Goal: Task Accomplishment & Management: Manage account settings

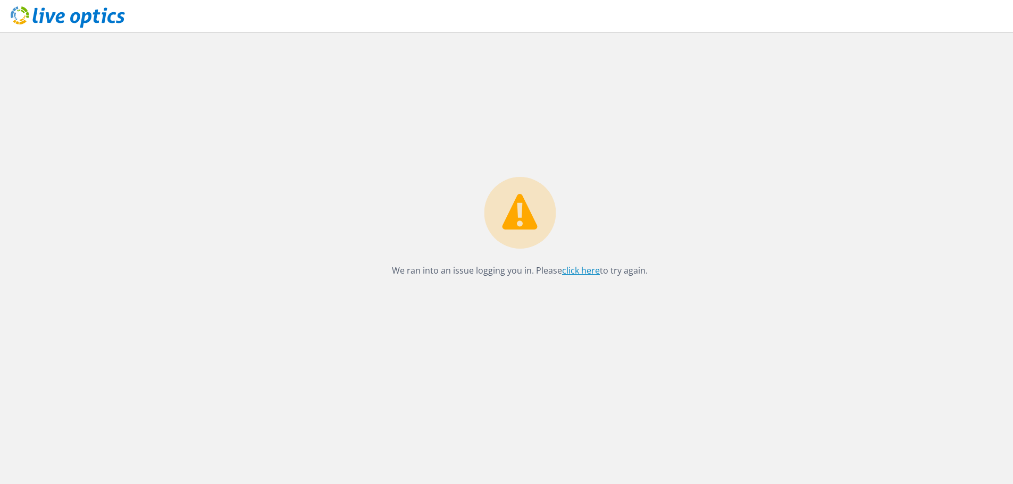
click at [565, 267] on link "click here" at bounding box center [581, 271] width 38 height 12
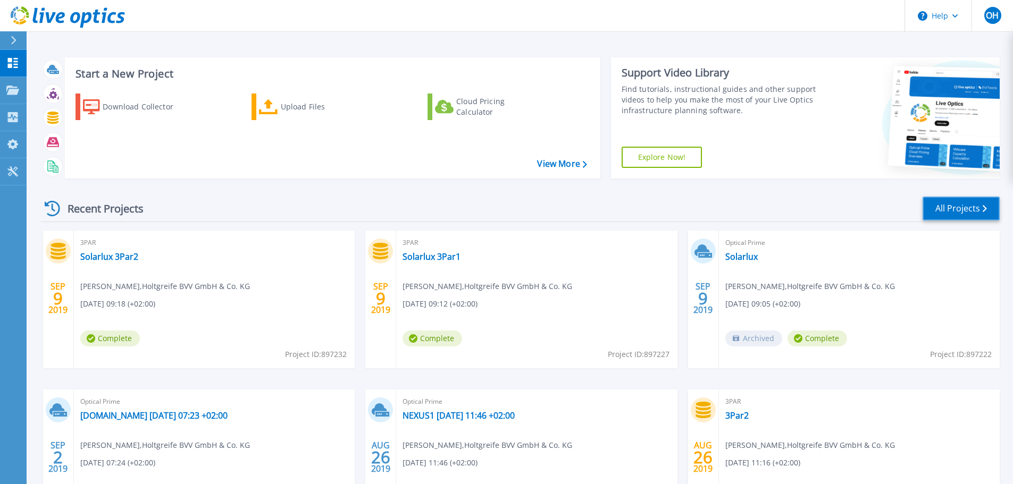
click at [965, 208] on link "All Projects" at bounding box center [960, 209] width 77 height 24
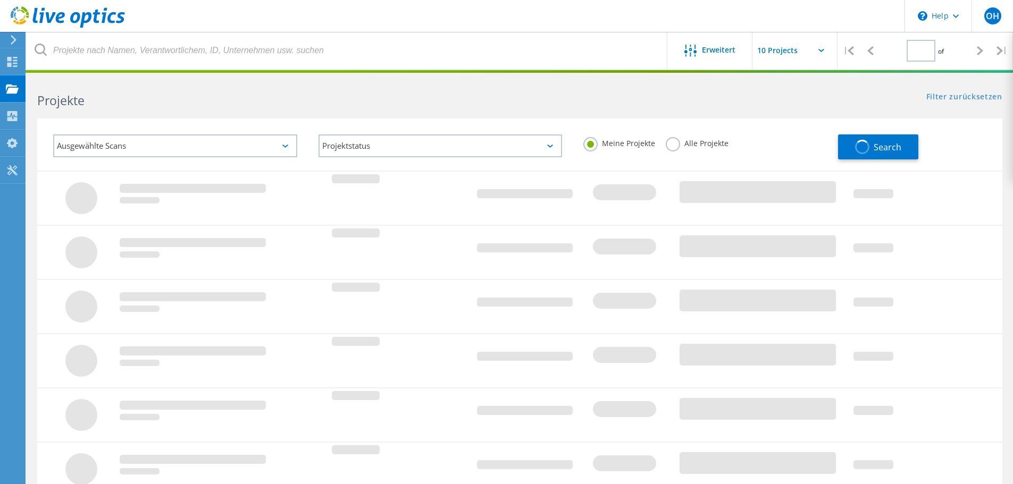
type input "1"
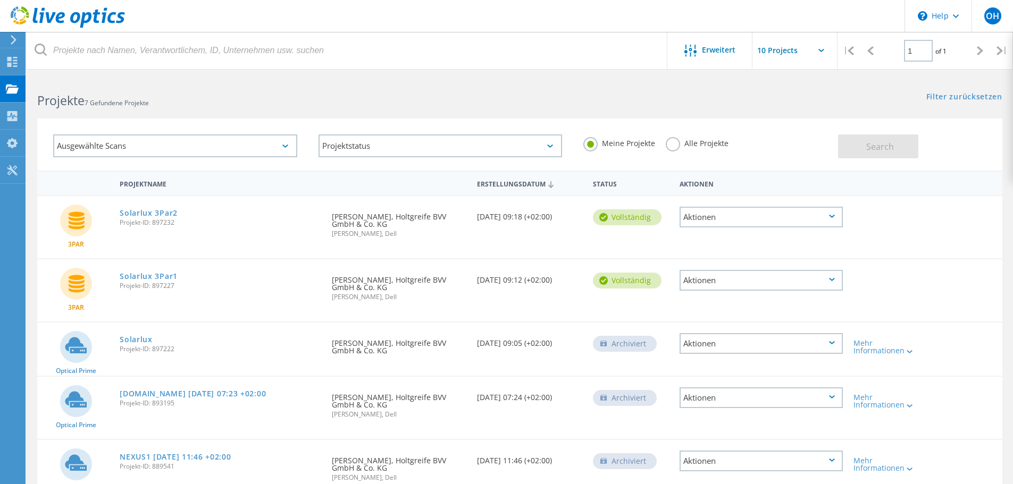
click at [261, 150] on div "Ausgewählte Scans" at bounding box center [175, 145] width 244 height 23
click at [290, 112] on div "Ausgewählte Scans Projektstatus Wird durchgeführt vollständig Veröffentlicht am…" at bounding box center [520, 137] width 986 height 65
click at [769, 91] on div "Filter zurücksetzen Filter anzeigen" at bounding box center [765, 87] width 493 height 20
click at [11, 67] on div at bounding box center [12, 63] width 13 height 12
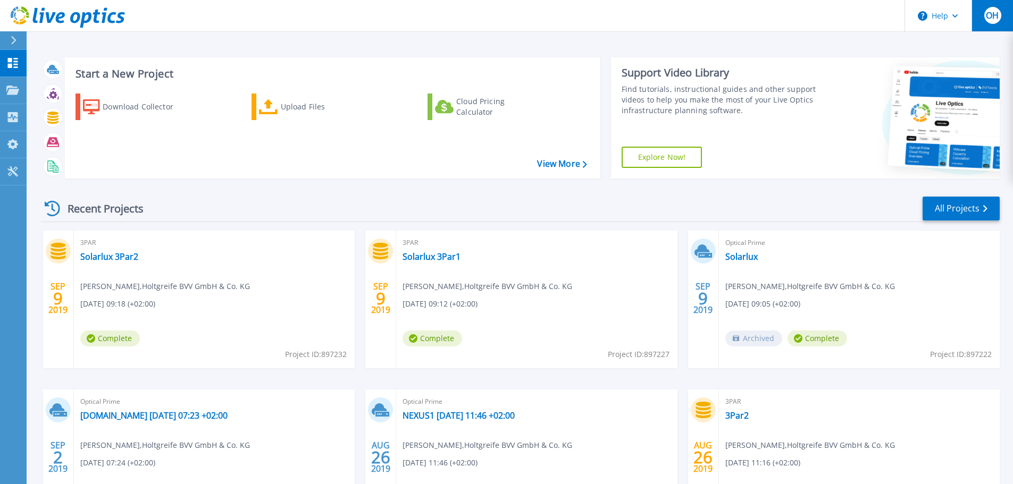
click at [995, 19] on span "OH" at bounding box center [991, 15] width 13 height 9
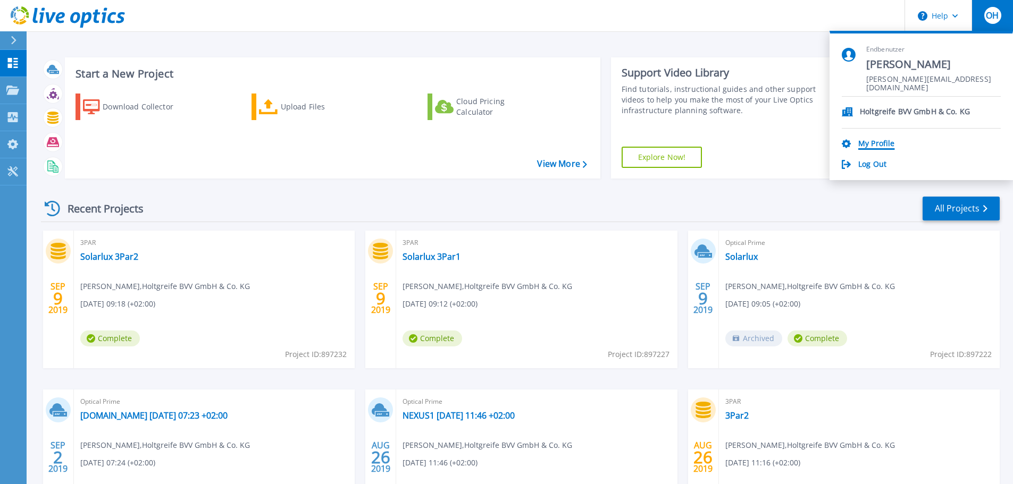
click at [889, 144] on link "My Profile" at bounding box center [876, 144] width 36 height 10
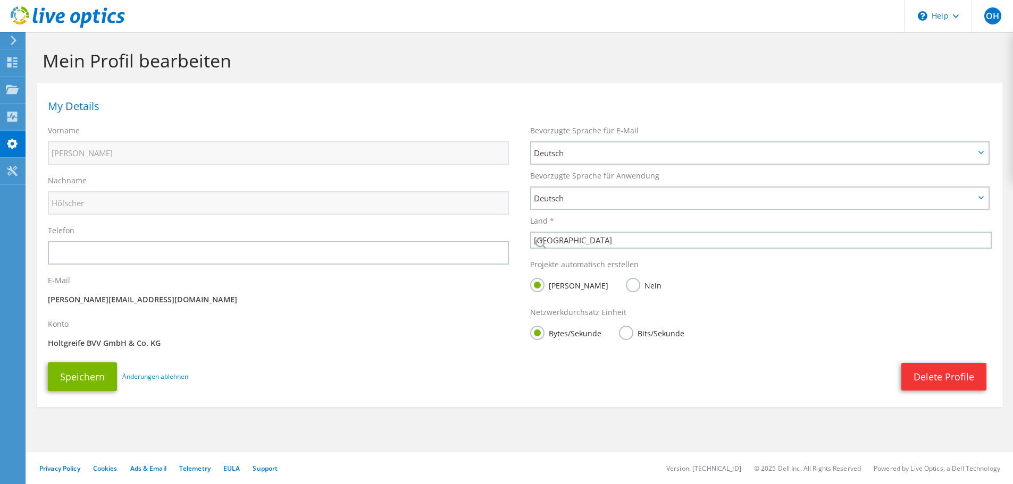
select select "56"
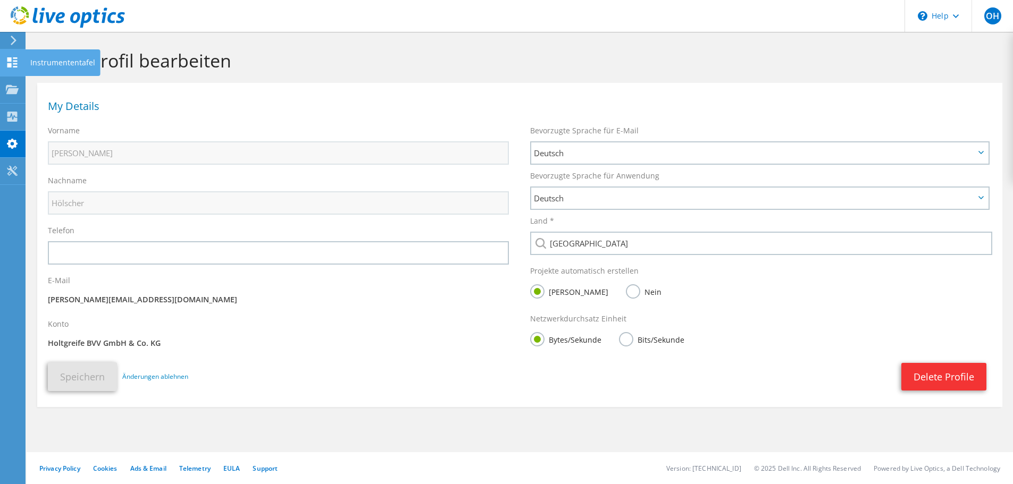
click at [9, 60] on use at bounding box center [12, 62] width 10 height 10
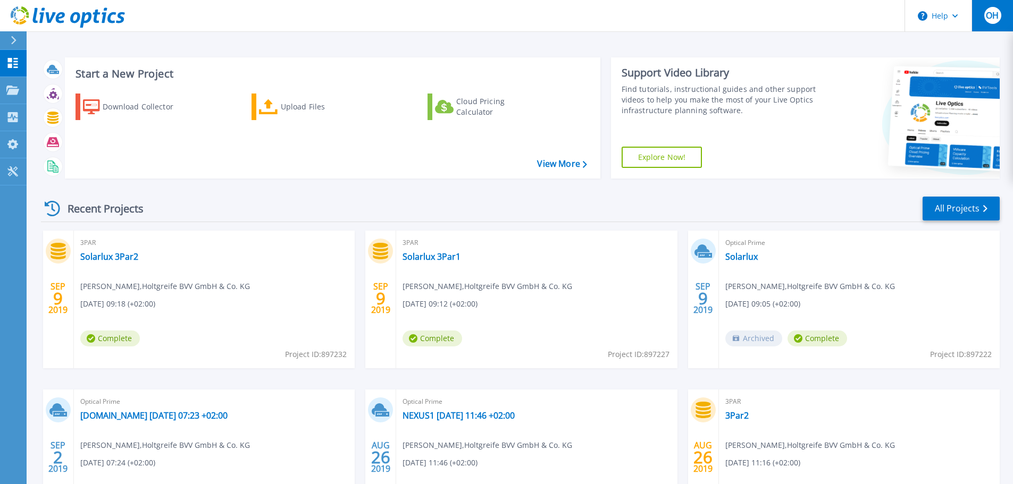
click at [996, 19] on span "OH" at bounding box center [991, 15] width 13 height 9
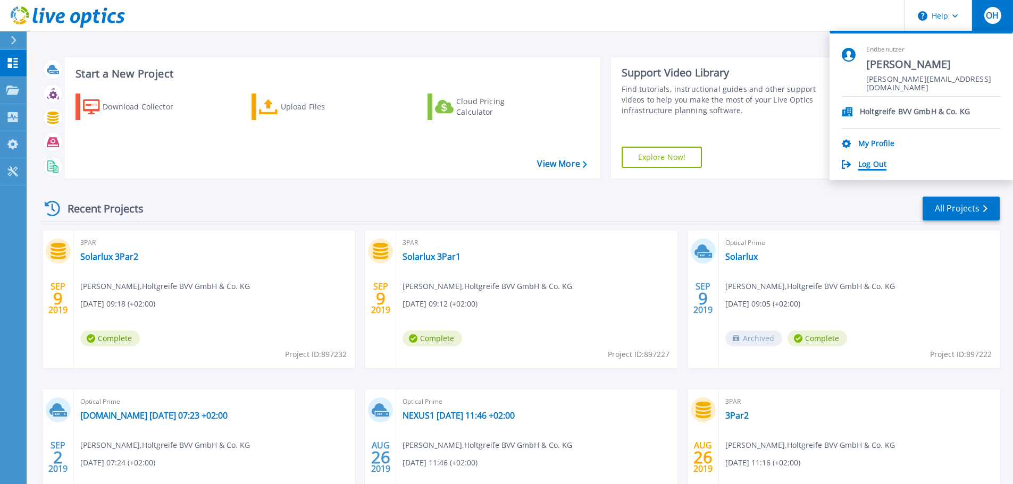
click at [877, 165] on link "Log Out" at bounding box center [872, 165] width 28 height 10
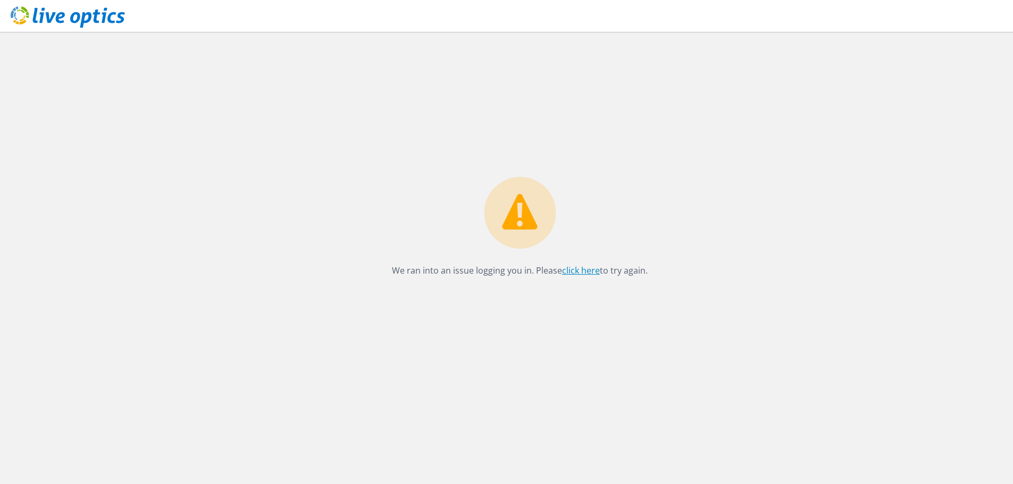
click at [582, 271] on link "click here" at bounding box center [581, 271] width 38 height 12
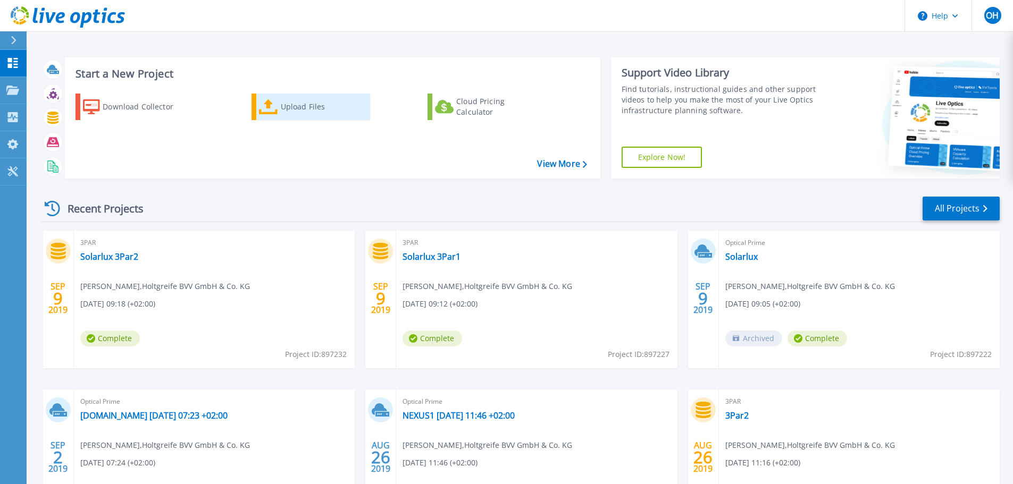
click at [308, 111] on div "Upload Files" at bounding box center [323, 106] width 85 height 21
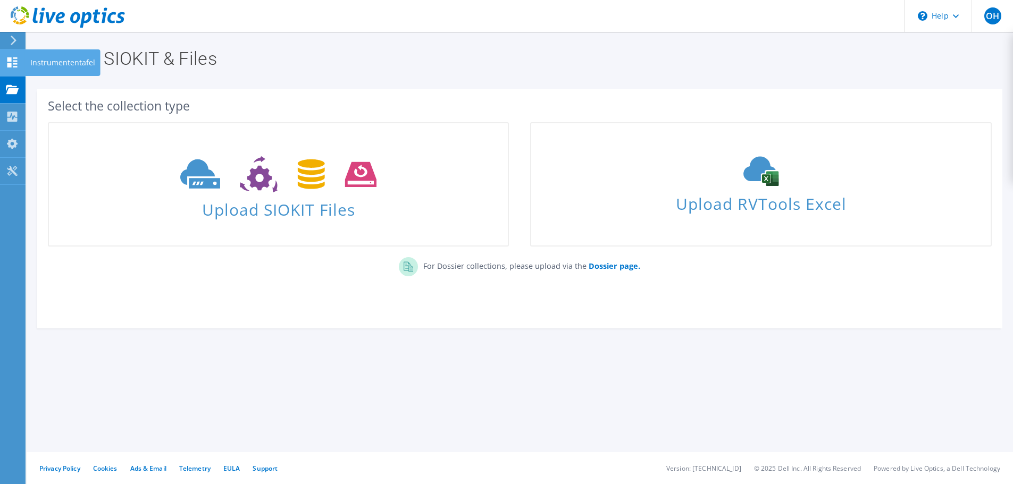
click at [7, 60] on use at bounding box center [12, 62] width 10 height 10
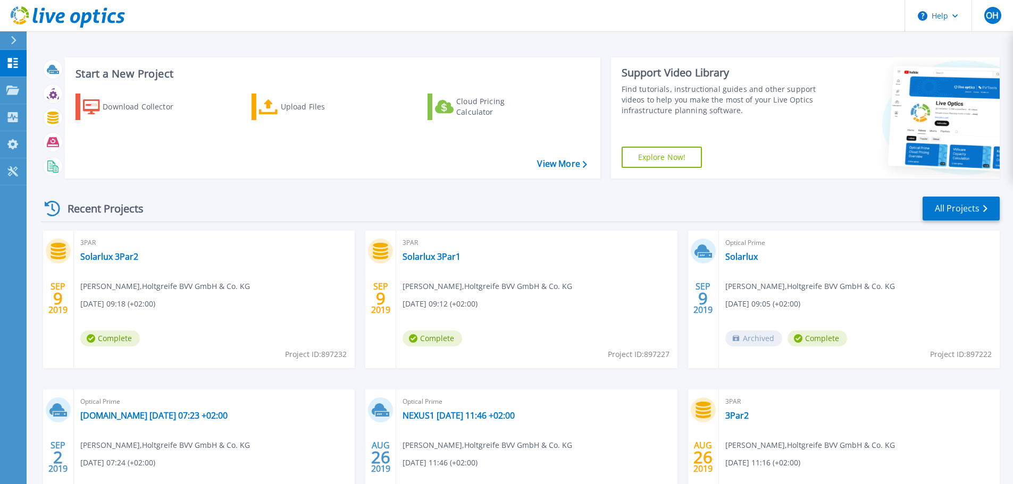
click at [9, 340] on div "Dashboard Dashboard Projects Projects Search Projects Upload SIOKIT & Files Opt…" at bounding box center [13, 267] width 27 height 435
click at [12, 69] on link "Dashboard Dashboard" at bounding box center [13, 63] width 27 height 27
click at [49, 61] on p "Dashboard" at bounding box center [47, 64] width 39 height 28
